Goal: Information Seeking & Learning: Check status

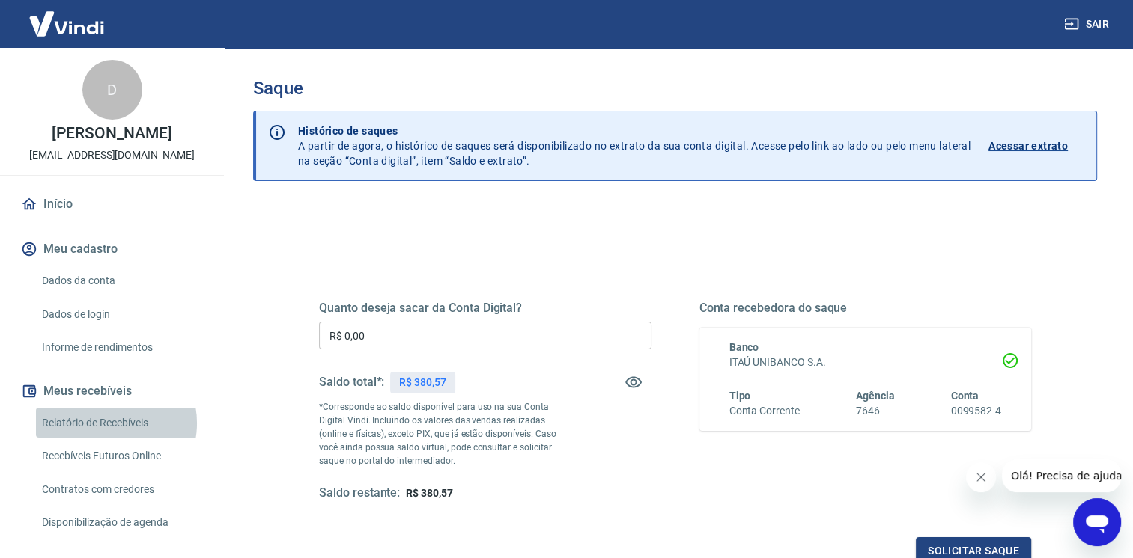
click at [109, 439] on link "Relatório de Recebíveis" at bounding box center [121, 423] width 170 height 31
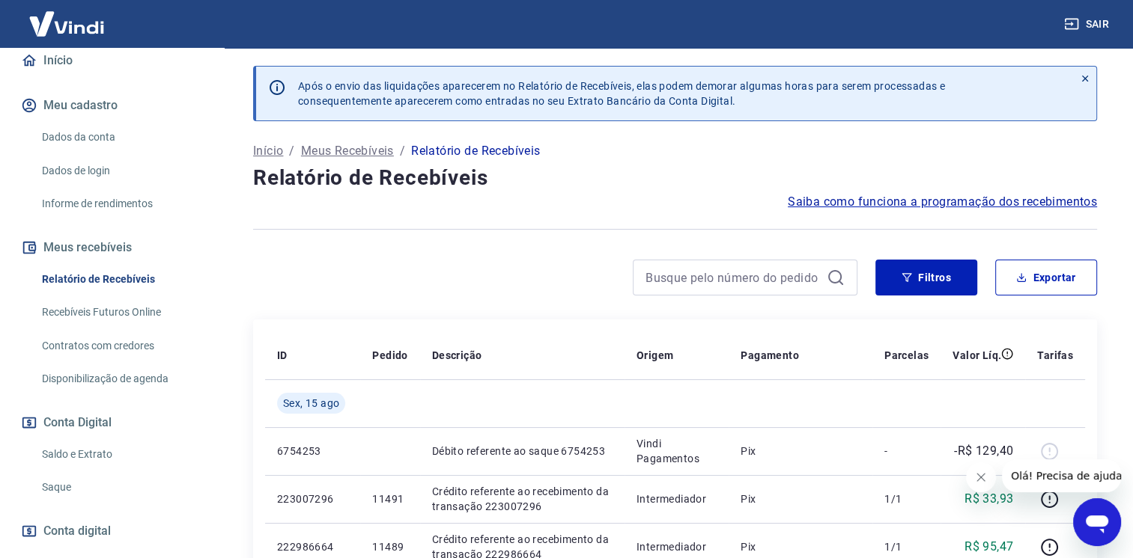
scroll to position [150, 0]
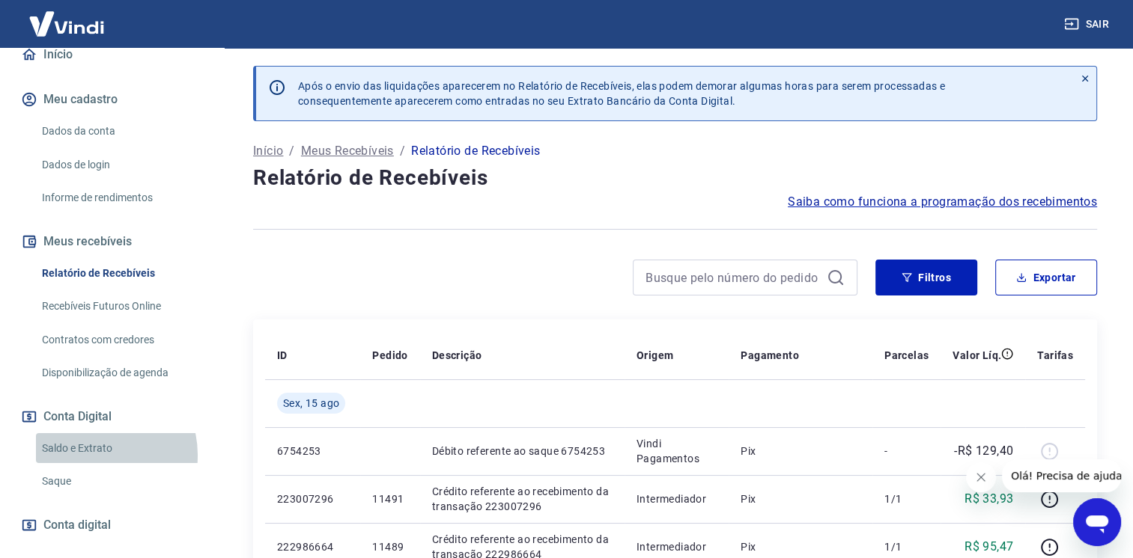
click at [93, 464] on link "Saldo e Extrato" at bounding box center [121, 448] width 170 height 31
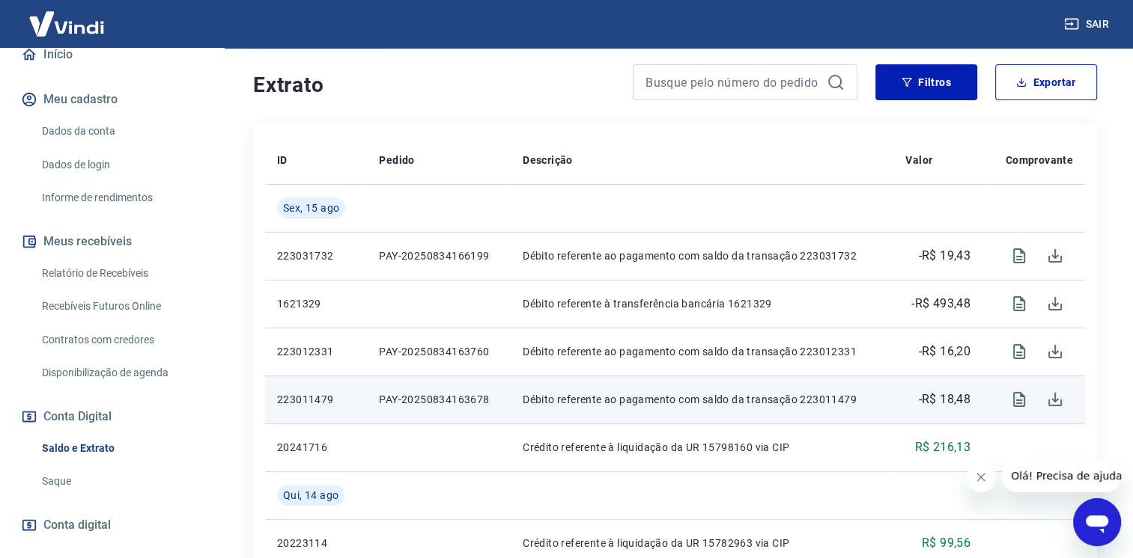
scroll to position [374, 0]
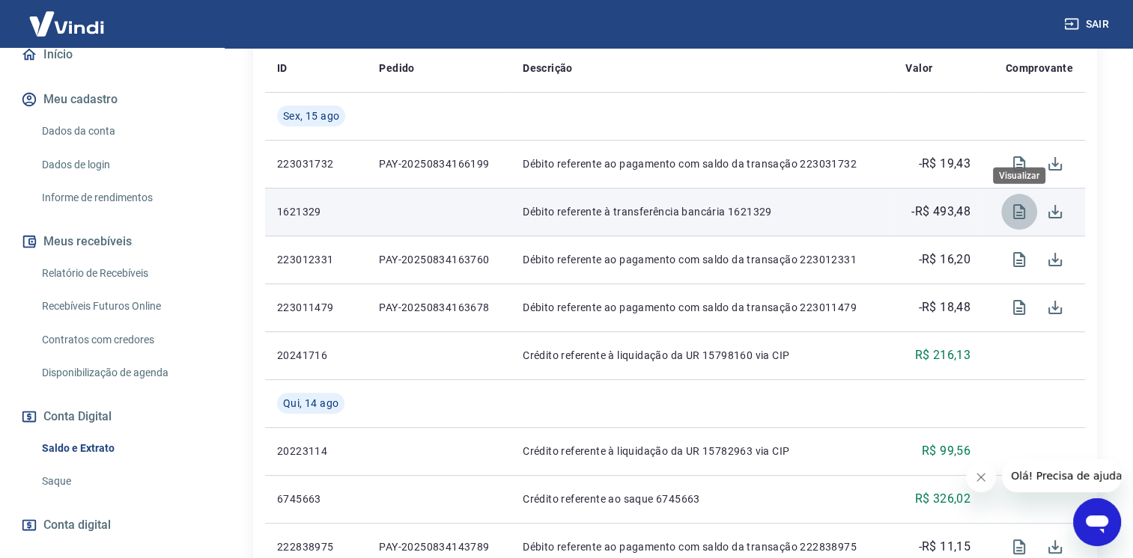
click at [1017, 211] on icon "Visualizar" at bounding box center [1019, 212] width 18 height 18
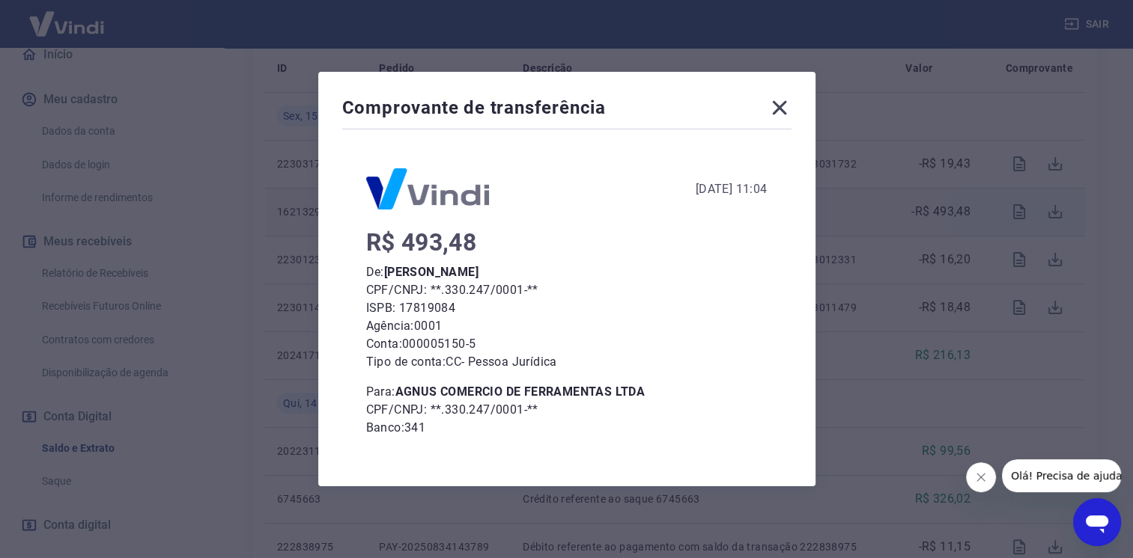
click at [791, 112] on icon at bounding box center [779, 108] width 24 height 24
